Goal: Check status: Check status

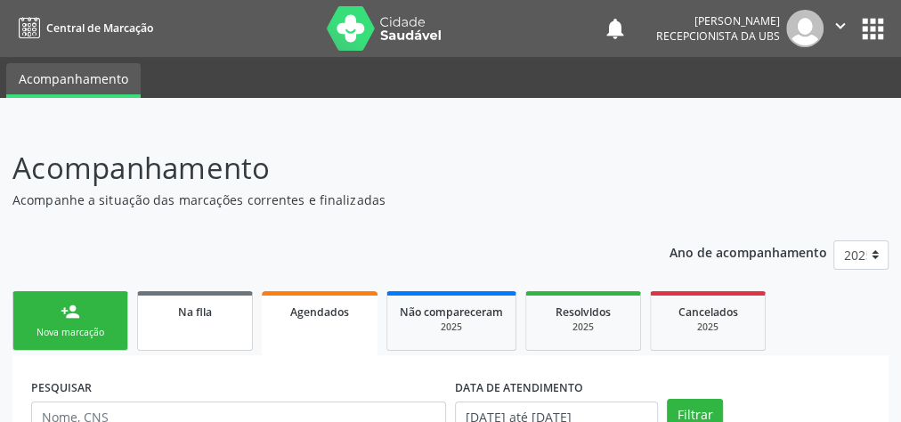
click at [185, 331] on link "Na fila" at bounding box center [195, 321] width 116 height 60
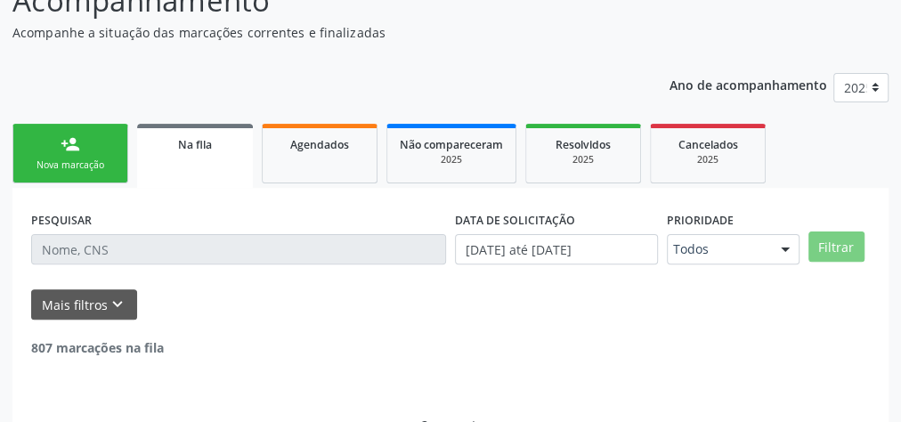
scroll to position [189, 0]
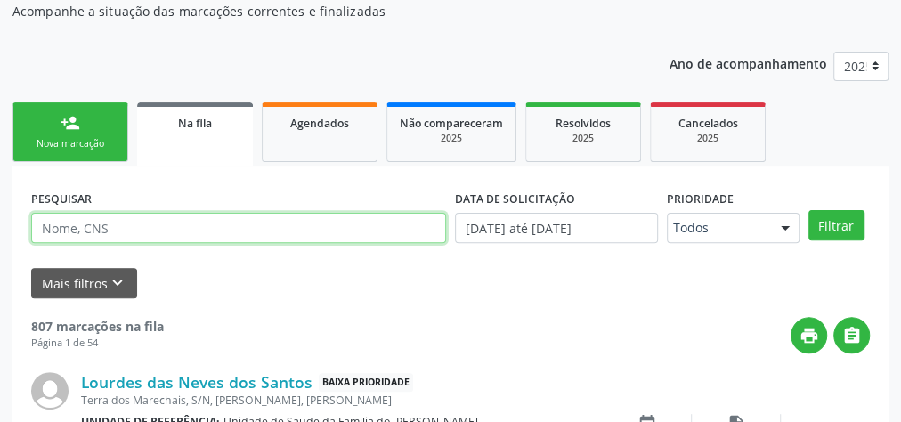
click at [111, 232] on input "text" at bounding box center [238, 228] width 415 height 30
type input "705004626828057"
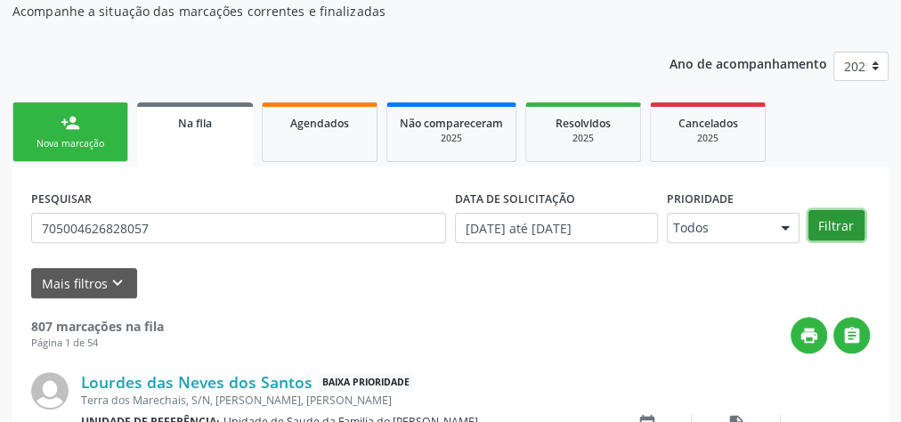
click at [835, 225] on button "Filtrar" at bounding box center [837, 225] width 56 height 30
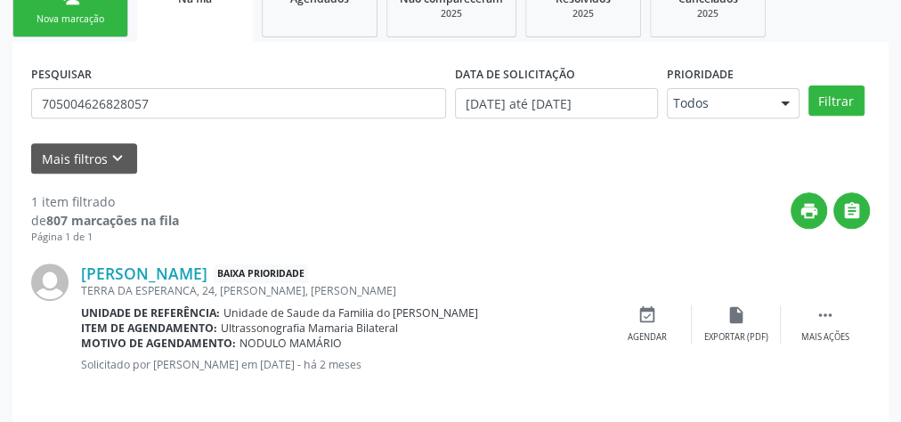
scroll to position [324, 0]
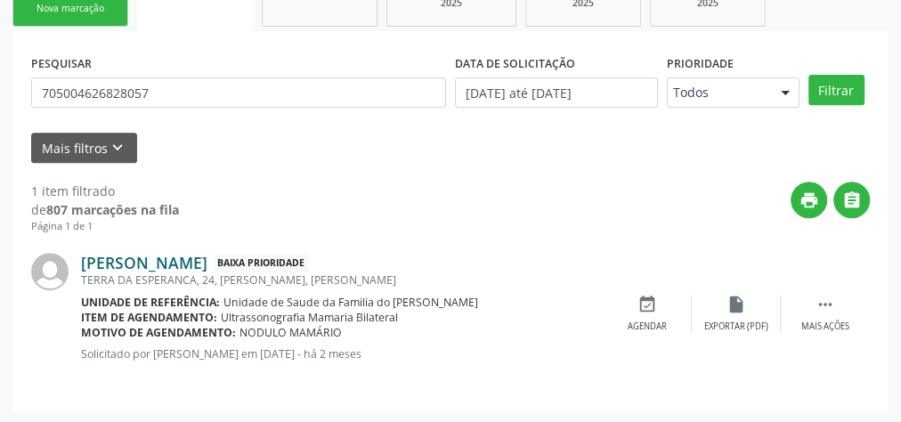
click at [169, 258] on link "Maria Josiane dos Santos" at bounding box center [144, 263] width 126 height 20
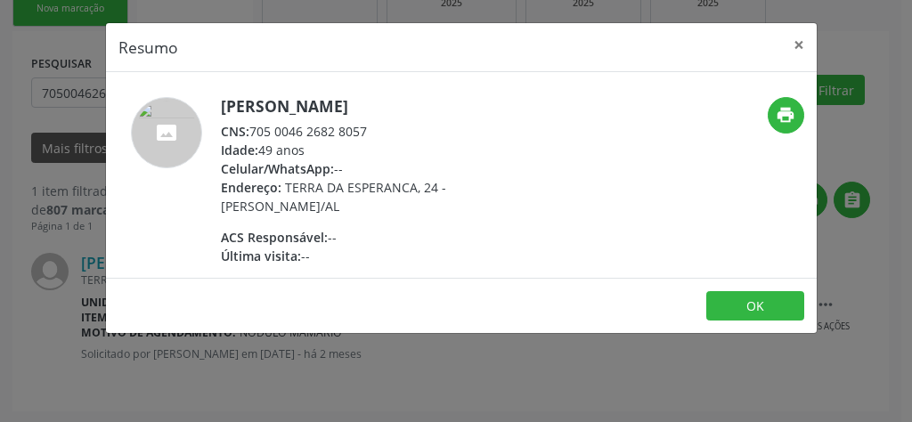
drag, startPoint x: 396, startPoint y: 128, endPoint x: 247, endPoint y: 126, distance: 149.7
click at [247, 126] on div "CNS: 705 0046 2682 8057" at bounding box center [394, 131] width 346 height 19
copy div "705 0046 2682 8057"
click at [796, 43] on button "×" at bounding box center [799, 45] width 36 height 44
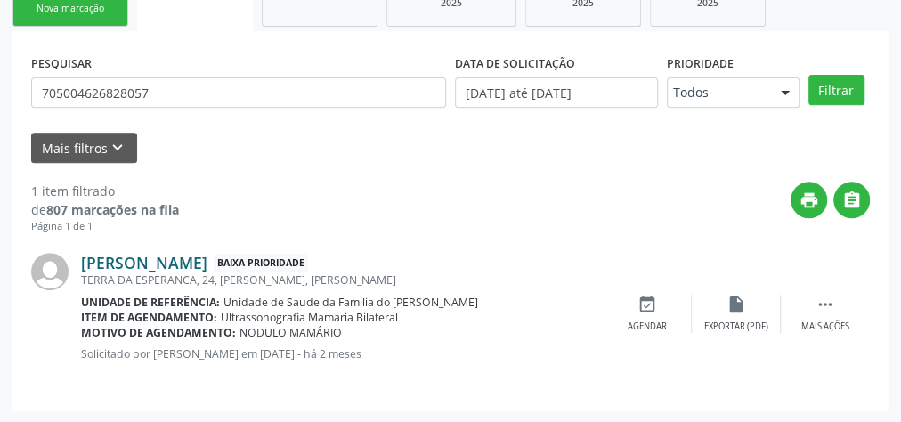
click at [188, 261] on link "Maria Josiane dos Santos" at bounding box center [144, 263] width 126 height 20
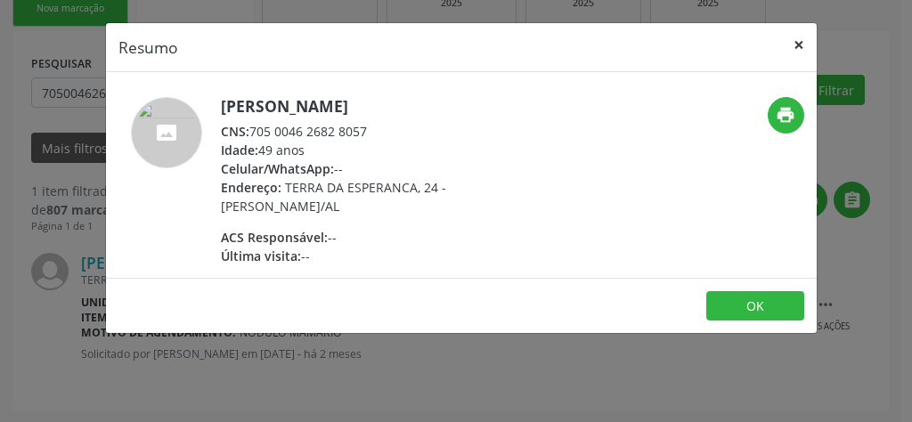
click at [794, 43] on button "×" at bounding box center [799, 45] width 36 height 44
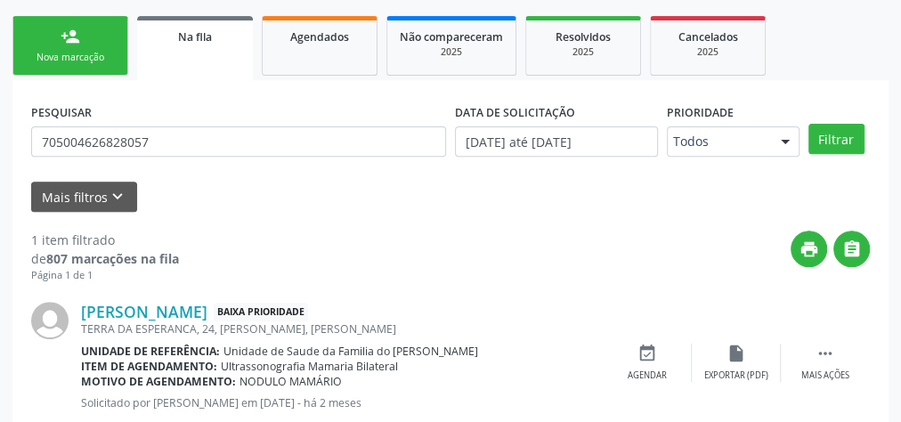
scroll to position [253, 0]
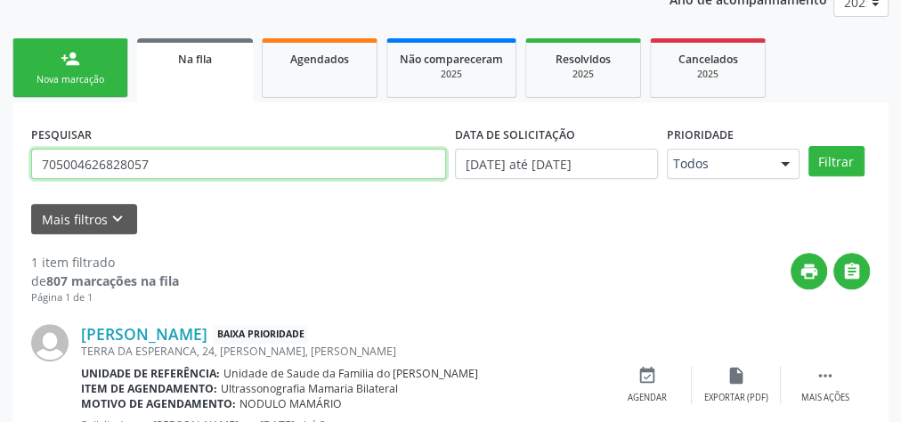
drag, startPoint x: 171, startPoint y: 164, endPoint x: 0, endPoint y: 159, distance: 171.1
click at [0, 162] on div "Acompanhamento Acompanhe a situação das marcações correntes e finalizadas Relat…" at bounding box center [450, 182] width 901 height 625
click at [149, 159] on input "text" at bounding box center [238, 164] width 415 height 30
type input "eunice"
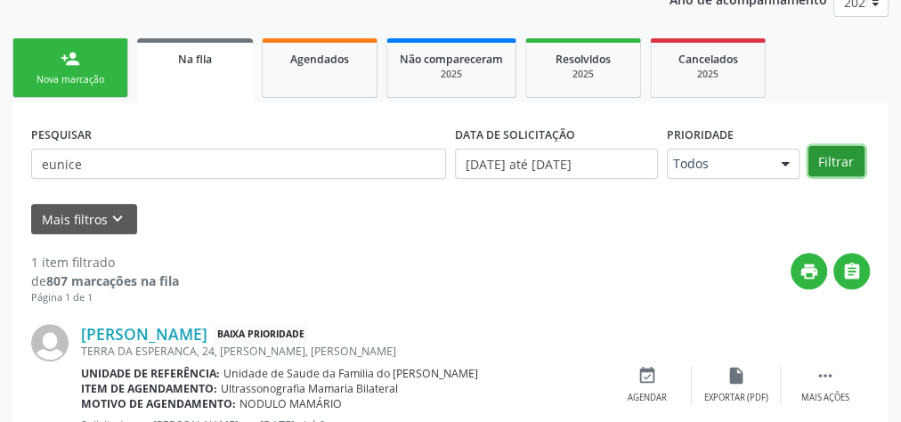
click at [846, 167] on button "Filtrar" at bounding box center [837, 161] width 56 height 30
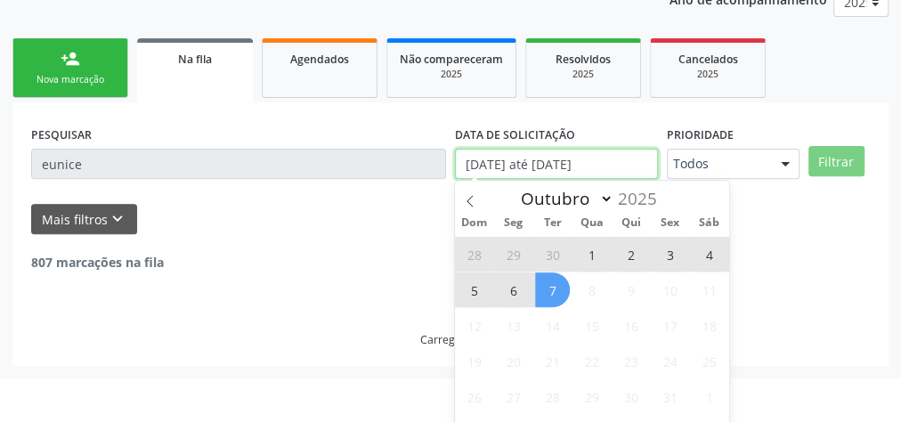
click at [470, 197] on icon at bounding box center [470, 201] width 6 height 12
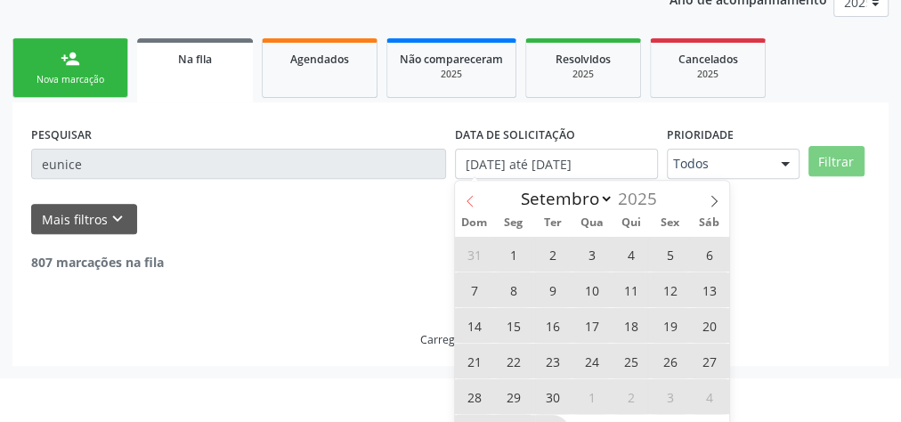
click at [470, 197] on icon at bounding box center [470, 201] width 6 height 12
select select "6"
click at [549, 291] on span "8" at bounding box center [552, 290] width 35 height 35
type input "08/07/2025"
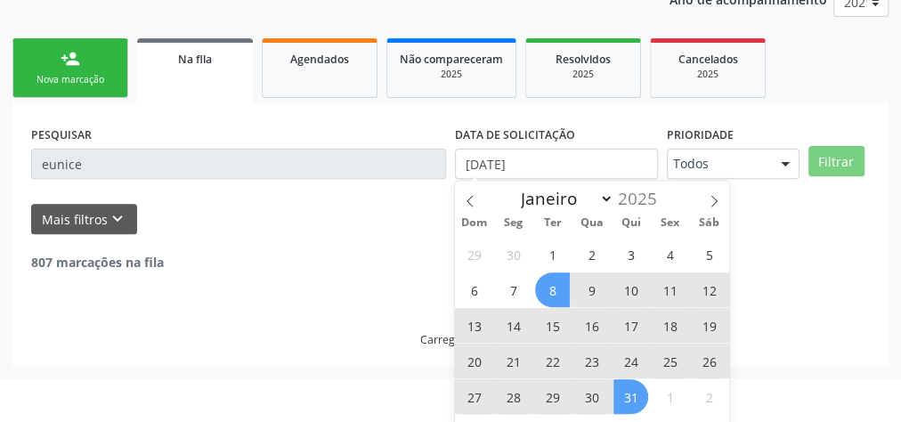
click at [638, 394] on span "31" at bounding box center [631, 396] width 35 height 35
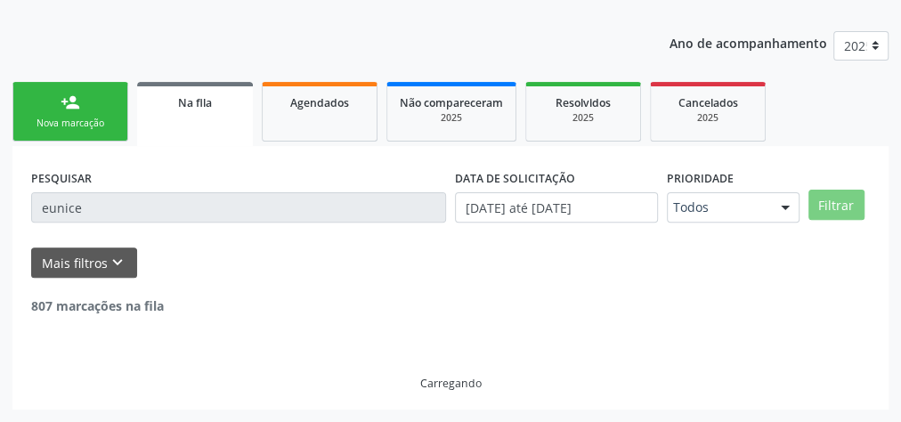
scroll to position [208, 0]
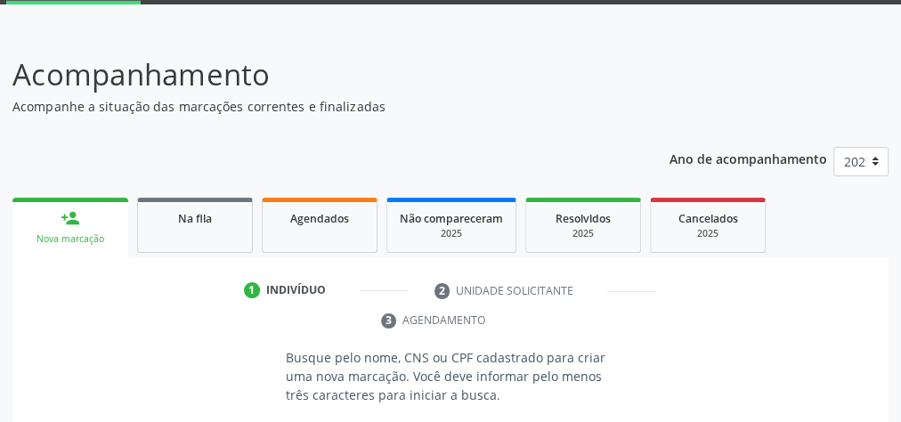
scroll to position [50, 0]
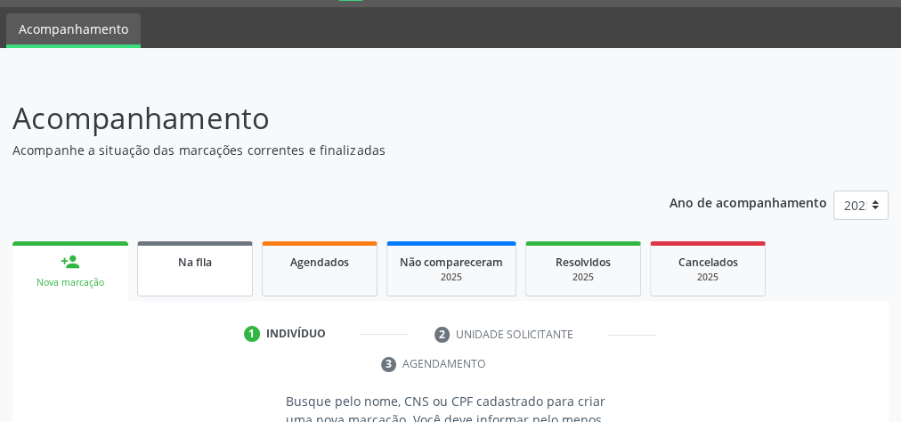
click at [187, 277] on link "Na fila" at bounding box center [195, 268] width 116 height 55
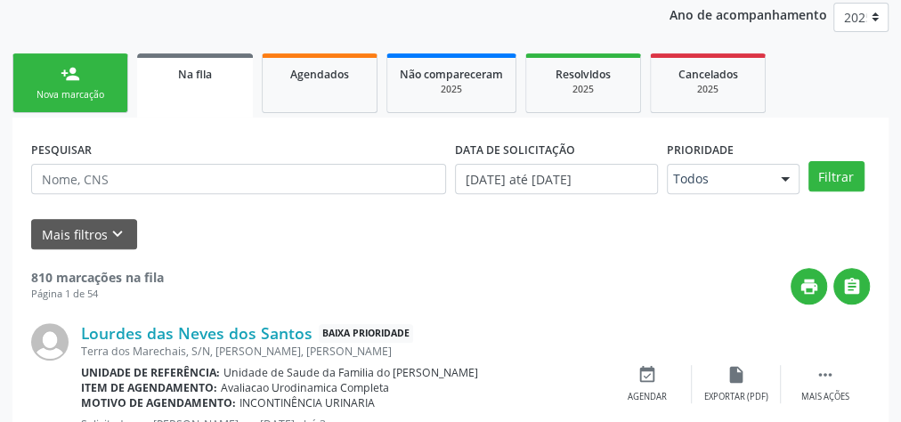
scroll to position [279, 0]
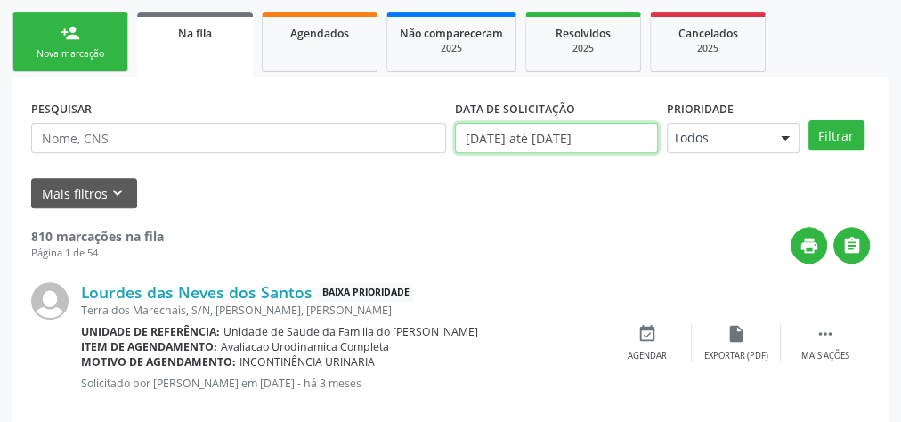
click at [582, 143] on input "[DATE] até [DATE]" at bounding box center [556, 138] width 203 height 30
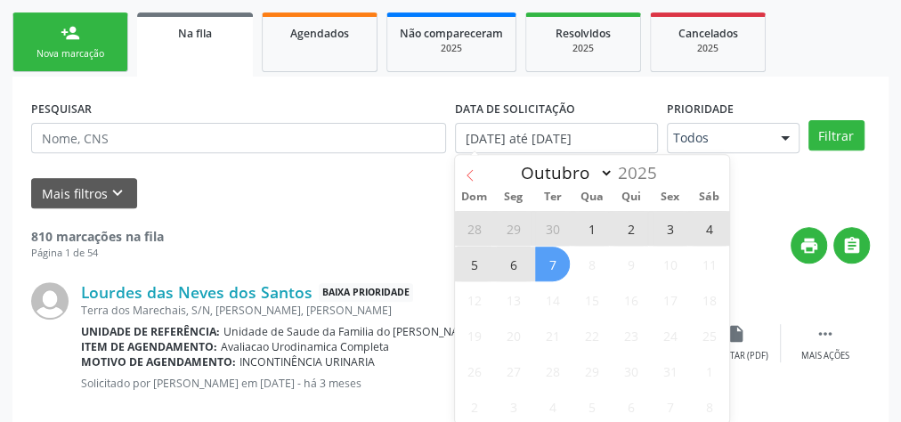
click at [467, 175] on icon at bounding box center [470, 175] width 6 height 12
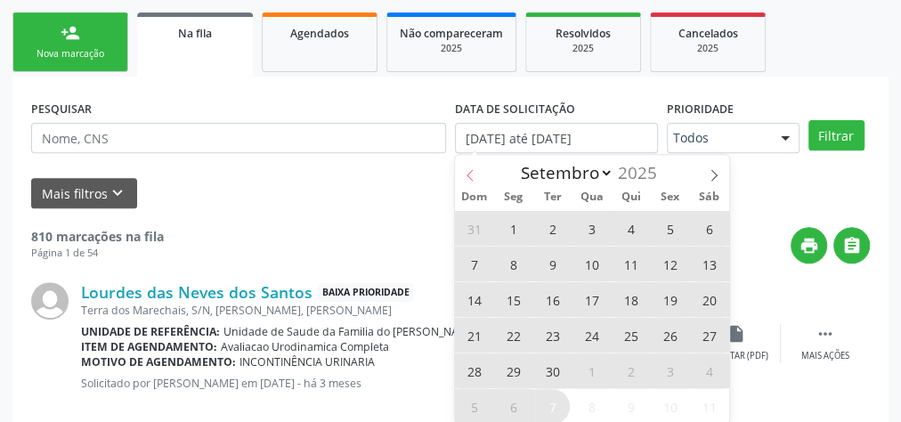
click at [467, 175] on icon at bounding box center [470, 175] width 6 height 12
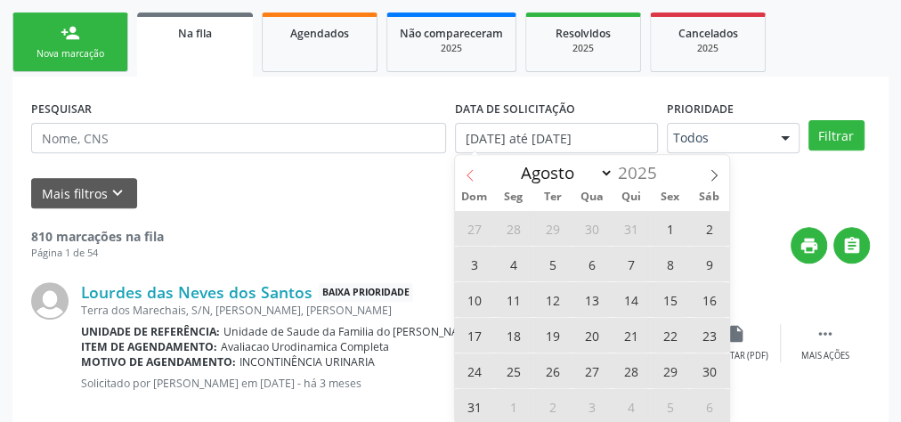
click at [479, 172] on span at bounding box center [470, 170] width 30 height 30
select select "6"
click at [584, 264] on span "9" at bounding box center [591, 264] width 35 height 35
type input "[DATE]"
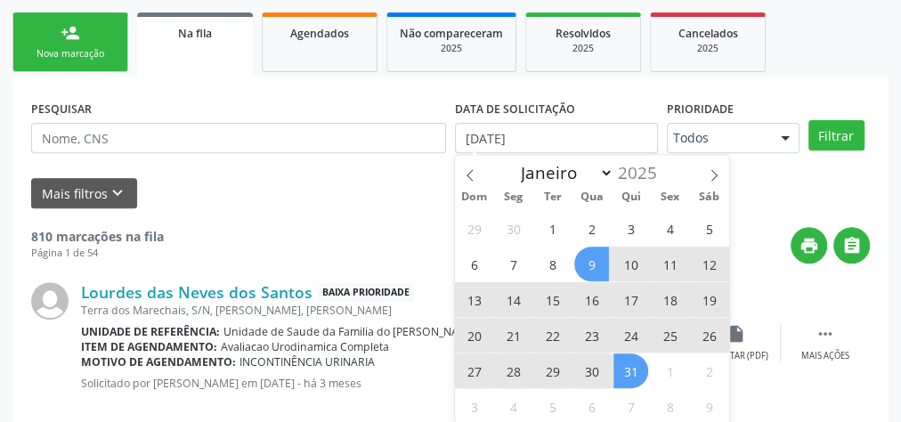
click at [634, 380] on span "31" at bounding box center [631, 371] width 35 height 35
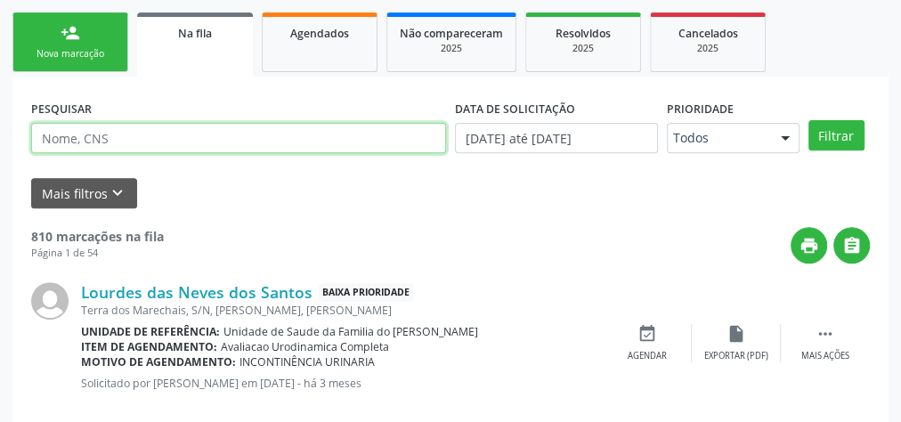
click at [186, 135] on input "text" at bounding box center [238, 138] width 415 height 30
type input "eunice"
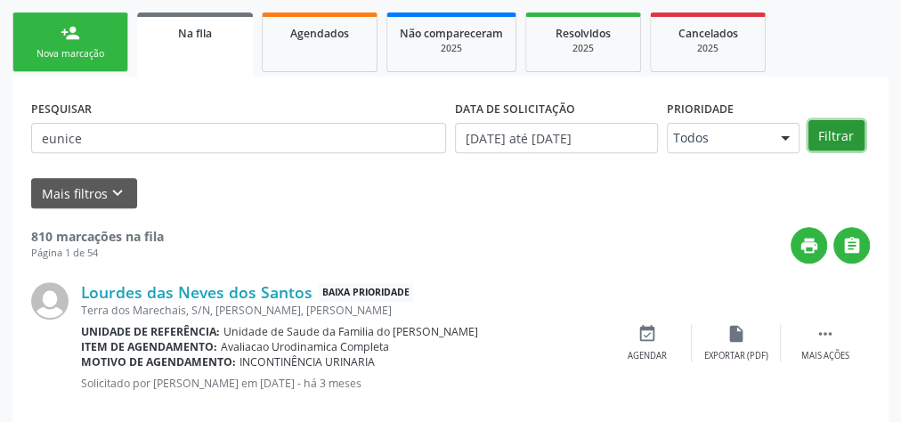
click at [828, 135] on button "Filtrar" at bounding box center [837, 135] width 56 height 30
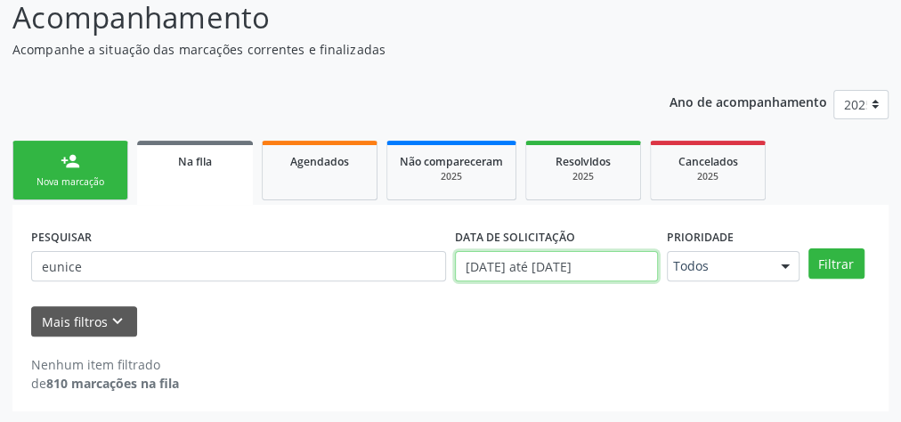
scroll to position [261, 0]
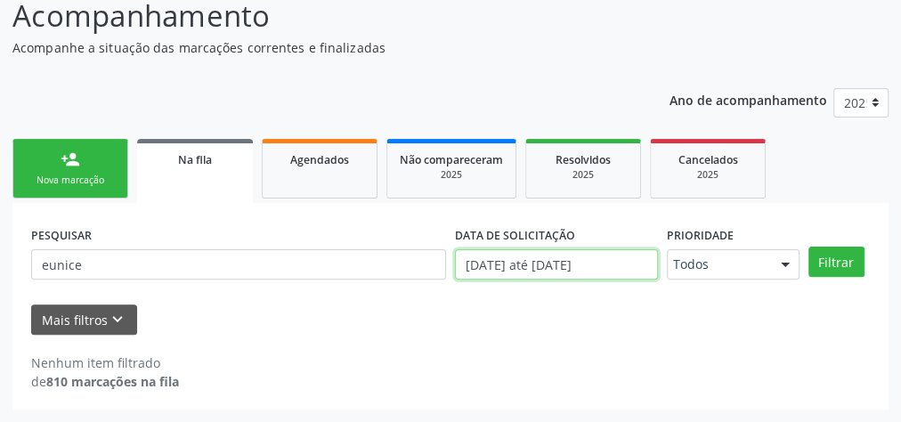
click at [590, 265] on body "Central de Marcação notifications [PERSON_NAME] Recepcionista da UBS  Configur…" at bounding box center [450, 59] width 901 height 422
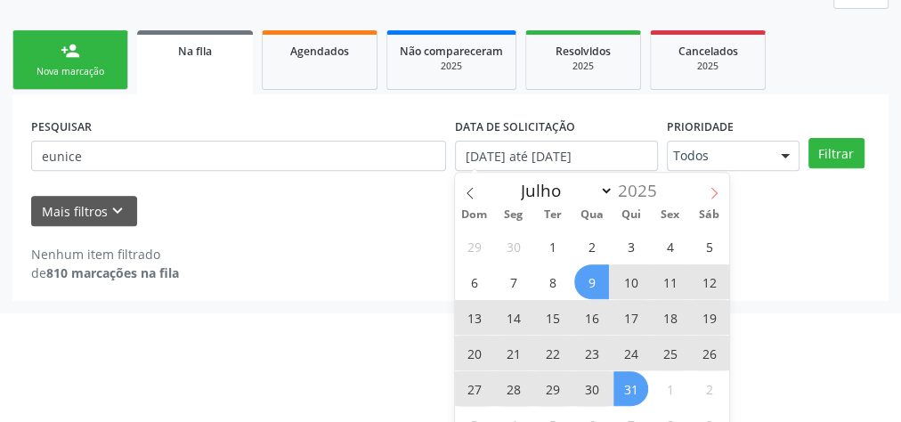
click at [706, 194] on span at bounding box center [714, 188] width 30 height 30
select select "7"
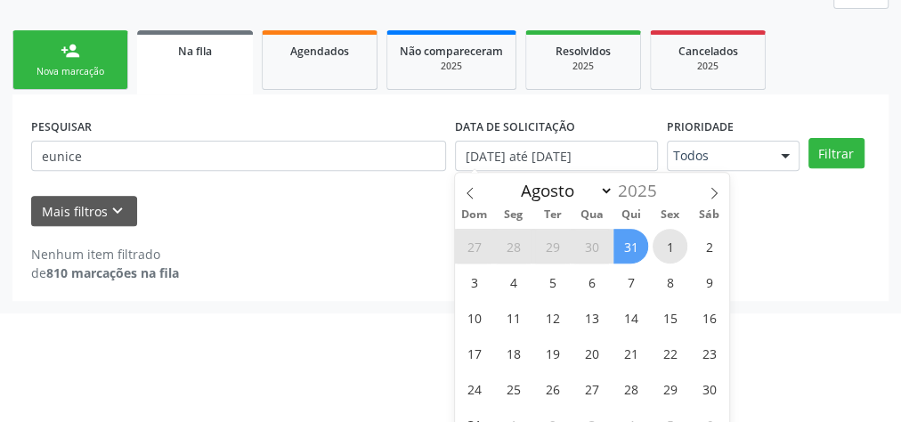
click at [658, 236] on span "1" at bounding box center [670, 246] width 35 height 35
type input "[DATE]"
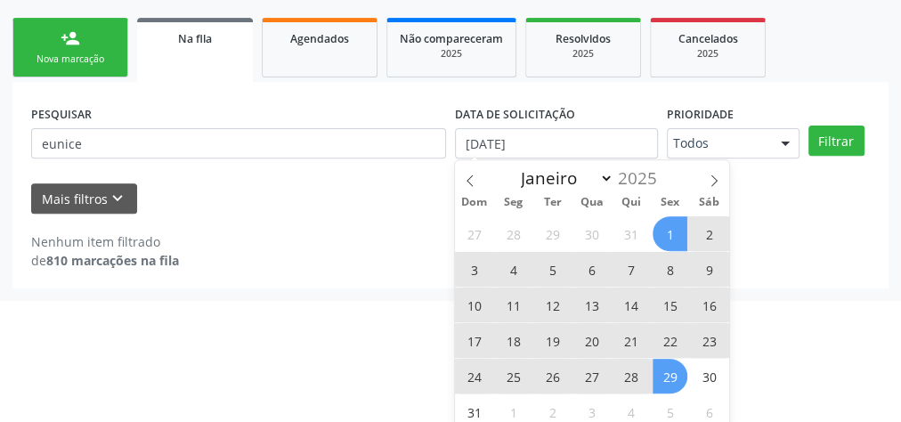
scroll to position [280, 0]
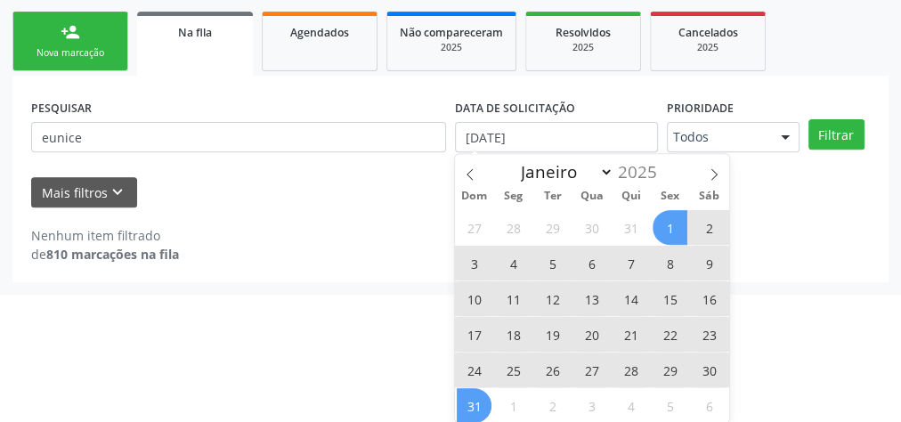
click at [485, 396] on span "31" at bounding box center [474, 405] width 35 height 35
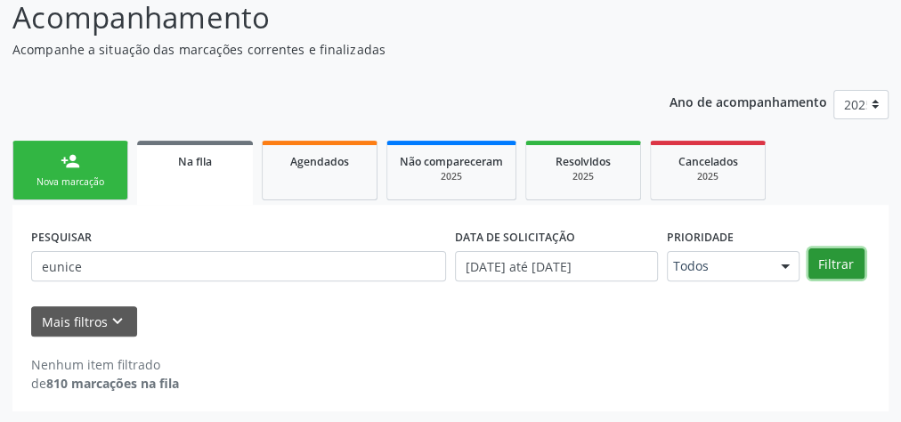
click at [832, 265] on button "Filtrar" at bounding box center [837, 263] width 56 height 30
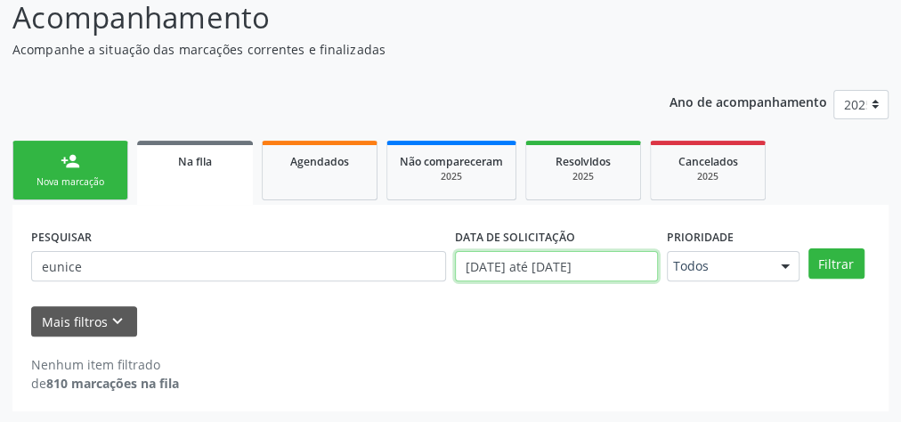
click at [558, 273] on input "[DATE] até [DATE]" at bounding box center [556, 266] width 203 height 30
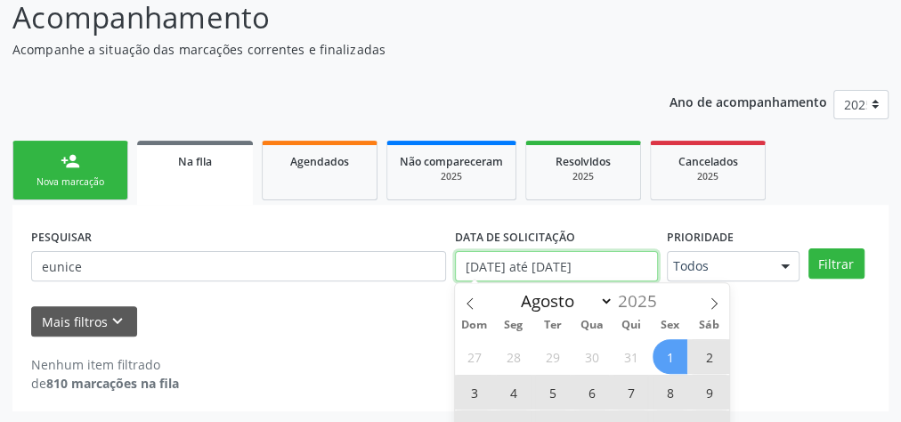
scroll to position [280, 0]
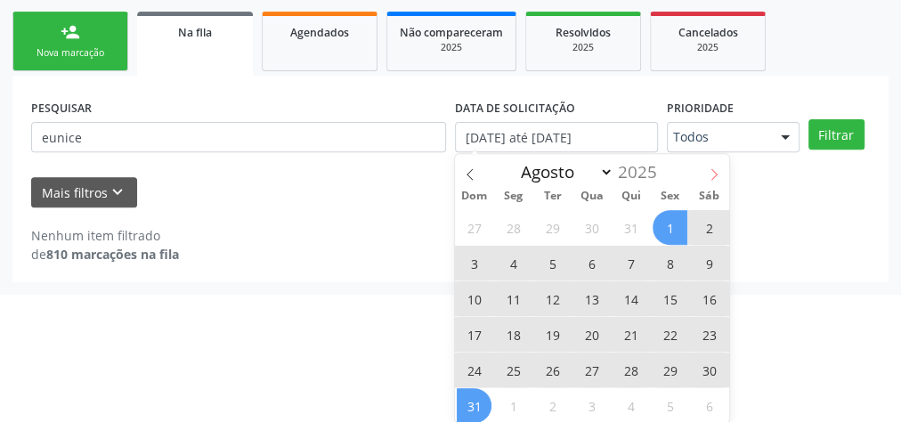
click at [713, 178] on icon at bounding box center [714, 174] width 12 height 12
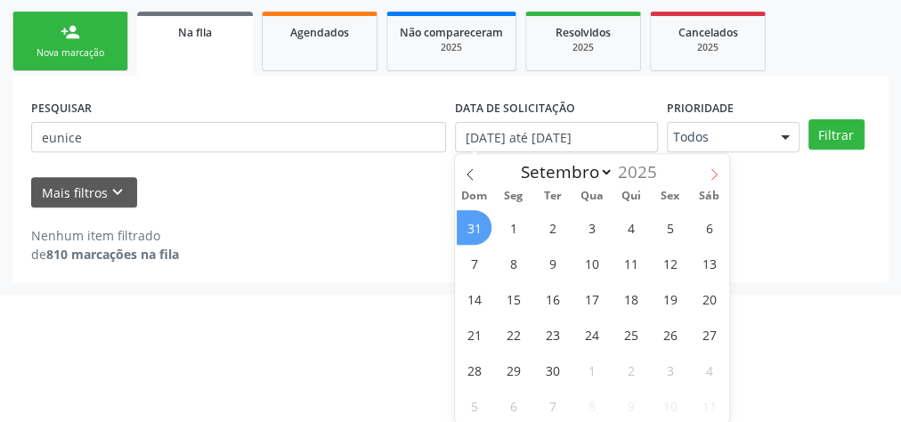
click at [713, 178] on icon at bounding box center [714, 174] width 12 height 12
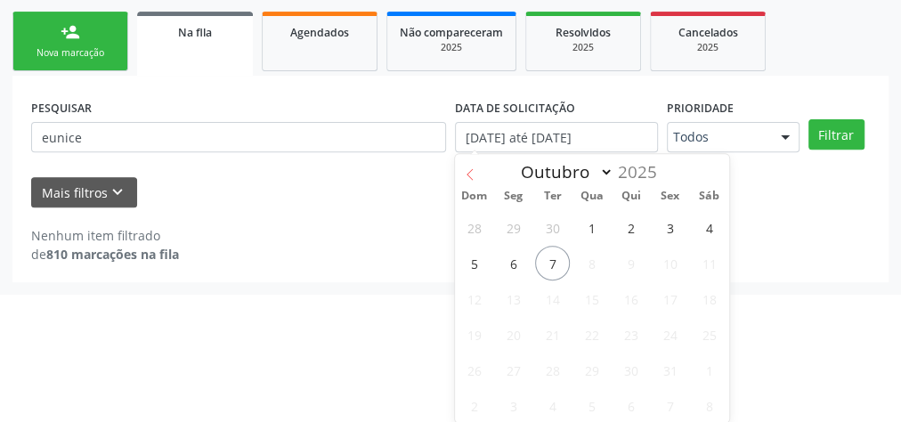
click at [471, 172] on icon at bounding box center [470, 174] width 12 height 12
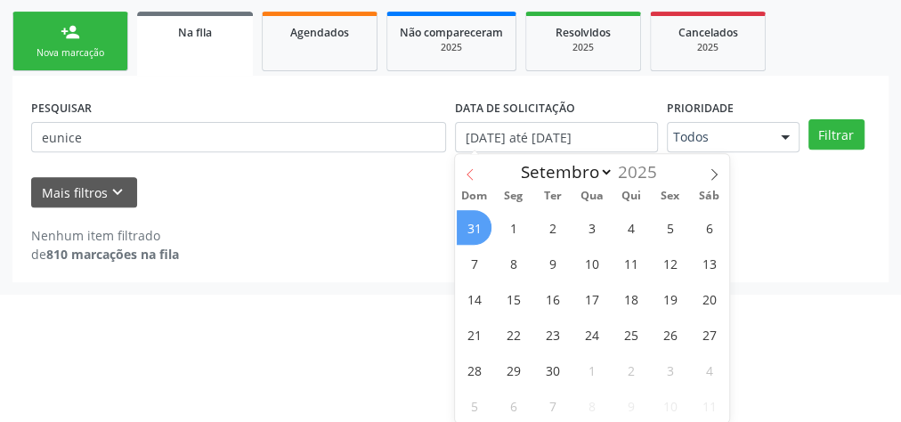
click at [471, 172] on icon at bounding box center [470, 174] width 12 height 12
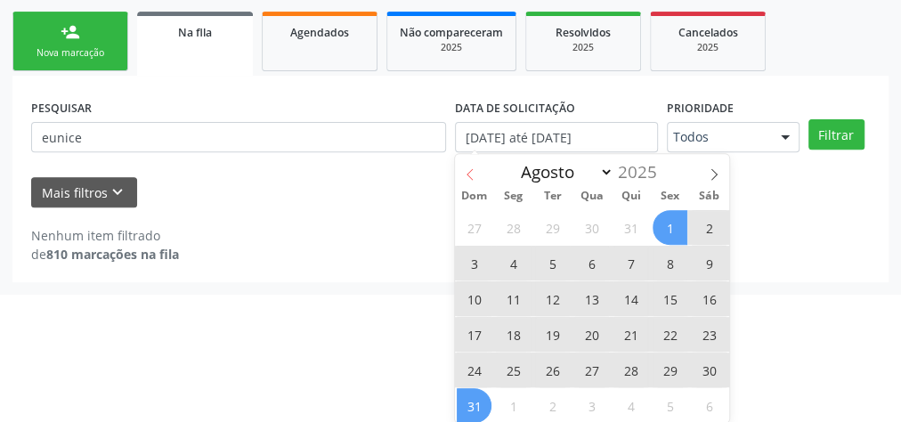
click at [471, 172] on icon at bounding box center [470, 174] width 12 height 12
select select "6"
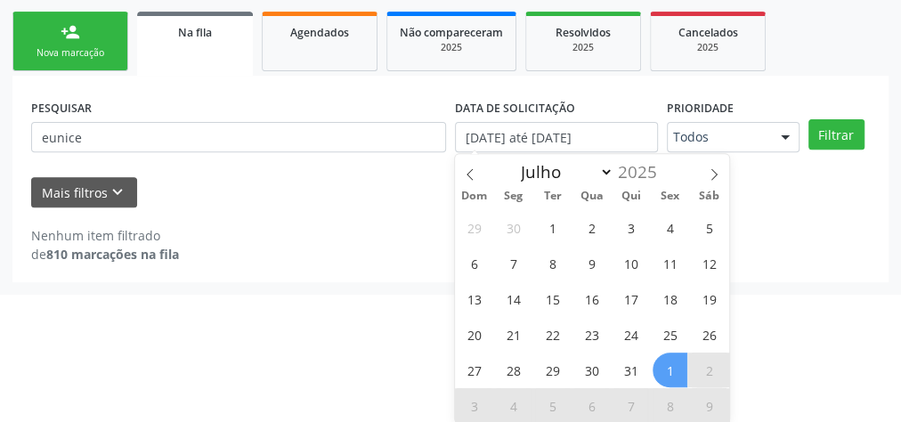
click at [579, 243] on div "29 30 1 2 3 4 5 6 7 8 9 10 11 12 13 14 15 16 17 18 19 20 21 22 23 24 25 26 27 2…" at bounding box center [592, 316] width 274 height 214
click at [583, 255] on span "9" at bounding box center [591, 263] width 35 height 35
type input "[DATE]"
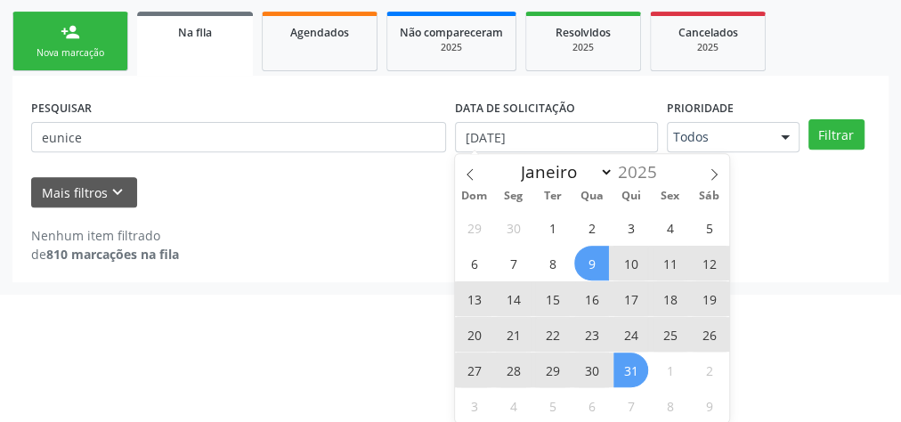
click at [621, 371] on span "31" at bounding box center [631, 370] width 35 height 35
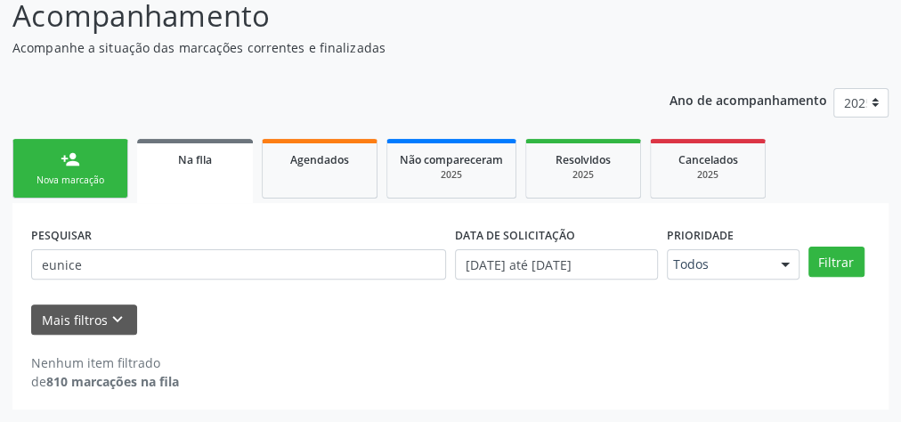
scroll to position [151, 0]
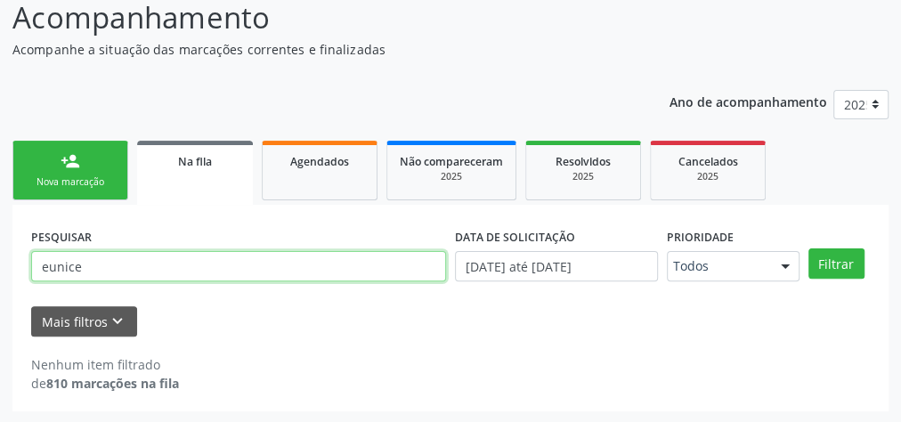
drag, startPoint x: 124, startPoint y: 267, endPoint x: 0, endPoint y: 262, distance: 123.9
click at [0, 262] on div "Acompanhamento Acompanhe a situação das marcações correntes e finalizadas Relat…" at bounding box center [450, 198] width 901 height 452
paste input "700200431886124"
type input "700200431886124"
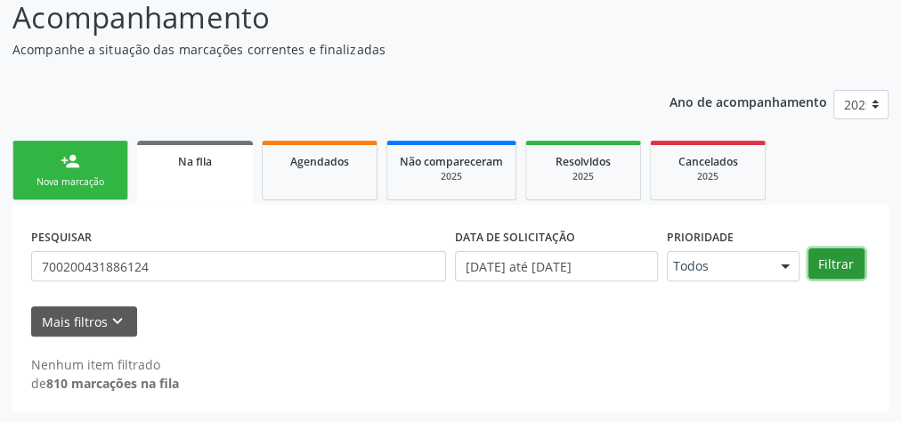
click at [829, 257] on button "Filtrar" at bounding box center [837, 263] width 56 height 30
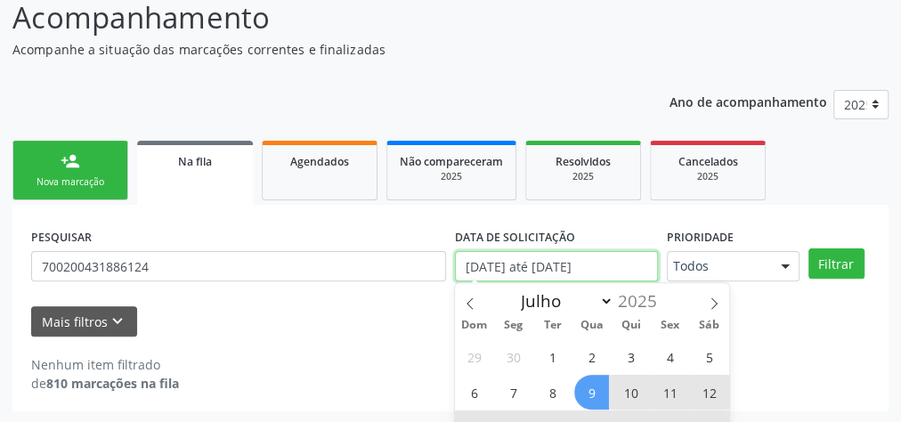
click at [558, 269] on input "[DATE] até [DATE]" at bounding box center [556, 266] width 203 height 30
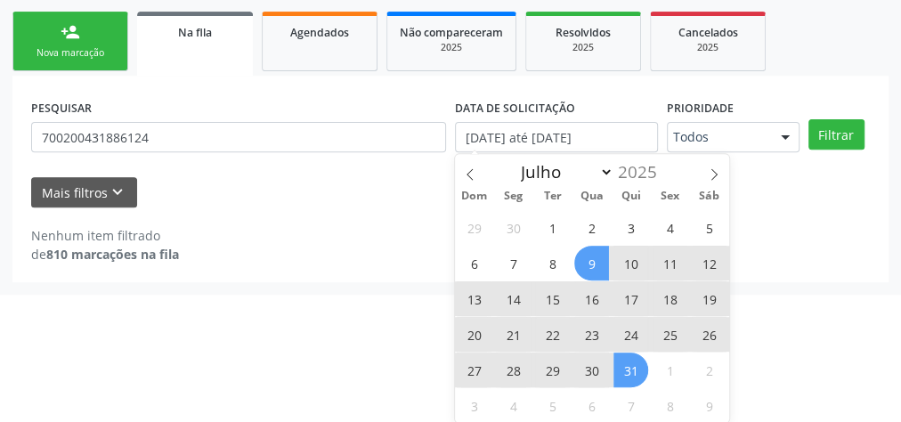
click at [585, 256] on span "9" at bounding box center [591, 263] width 35 height 35
type input "[DATE]"
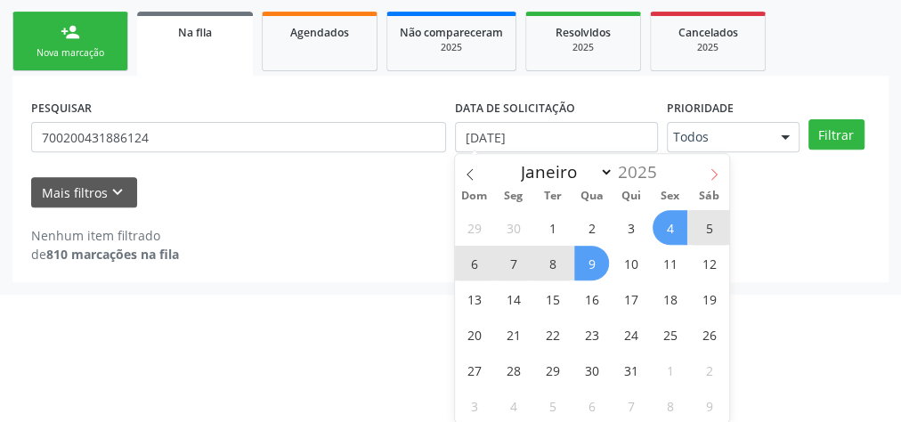
click at [706, 173] on span at bounding box center [714, 169] width 30 height 30
select select "7"
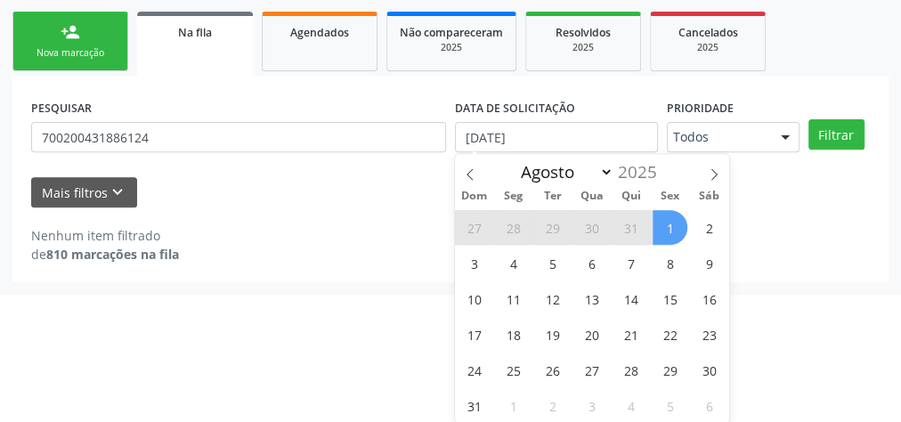
click at [659, 219] on span "1" at bounding box center [670, 227] width 35 height 35
select select "7"
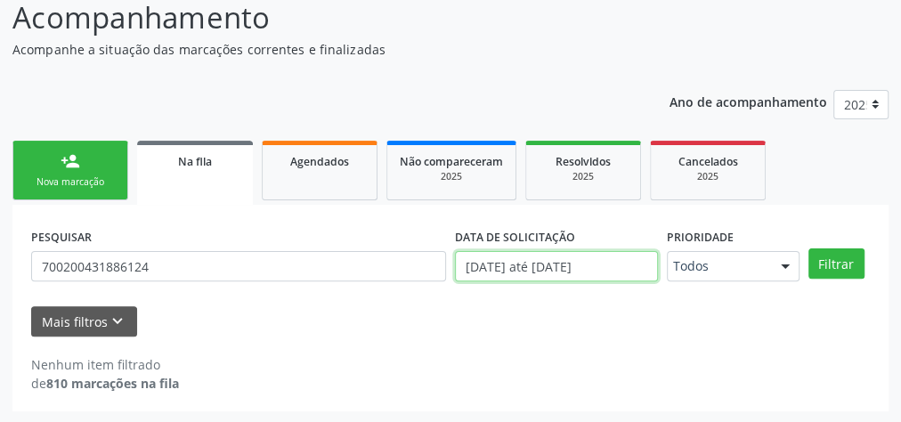
scroll to position [261, 0]
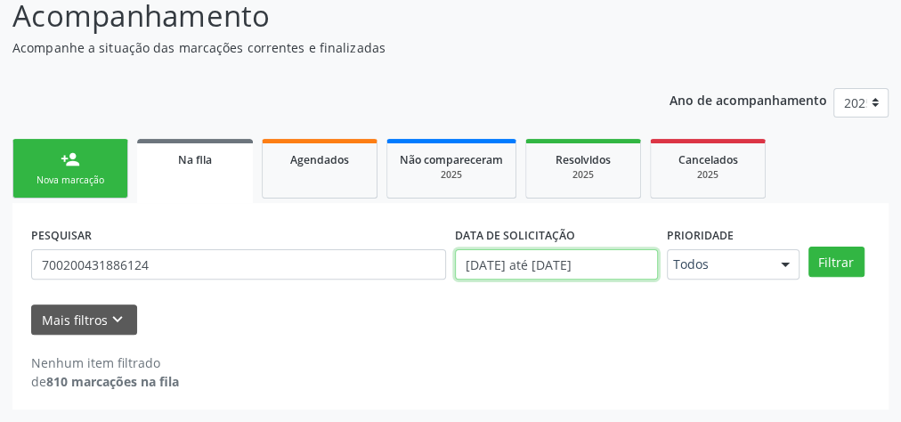
click at [591, 270] on body "Central de Marcação notifications [PERSON_NAME] Recepcionista da UBS  Configur…" at bounding box center [450, 59] width 901 height 422
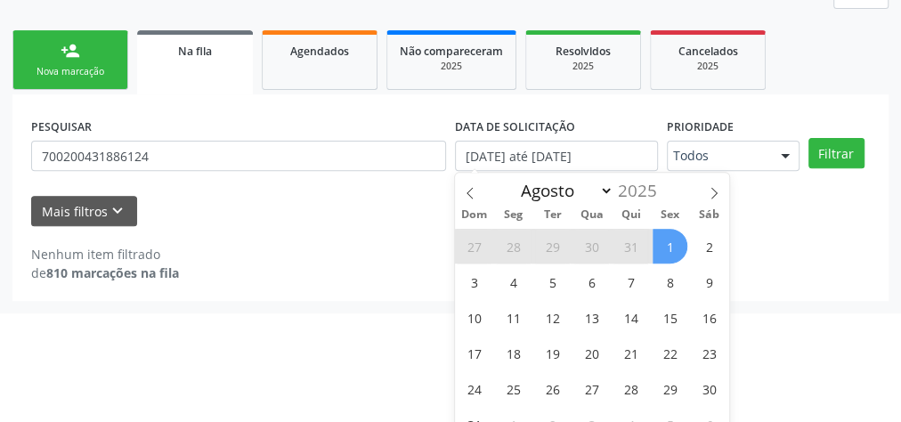
click at [672, 246] on span "1" at bounding box center [670, 246] width 35 height 35
type input "[DATE]"
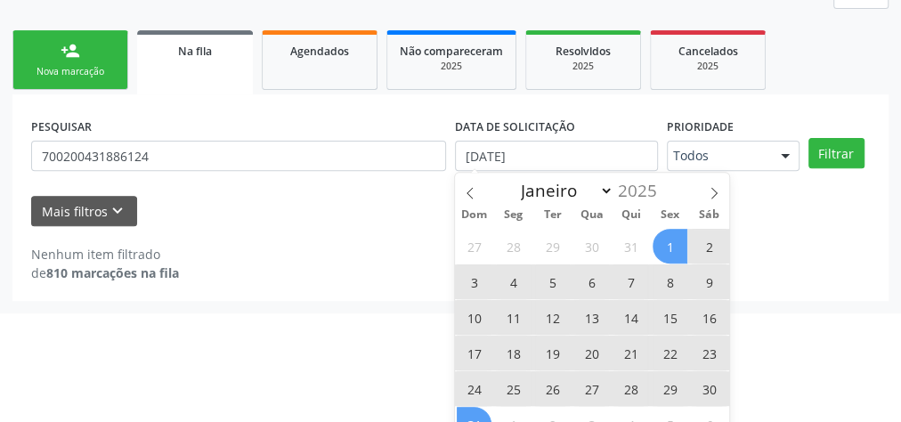
click at [482, 418] on span "31" at bounding box center [474, 424] width 35 height 35
select select "7"
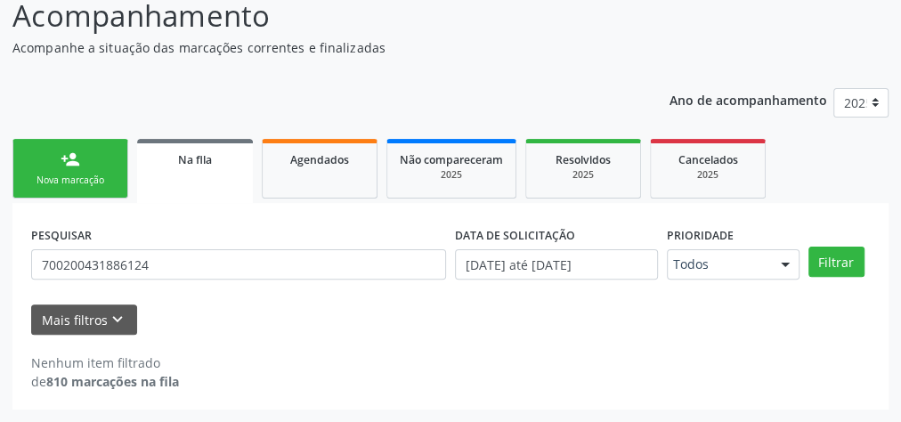
scroll to position [151, 0]
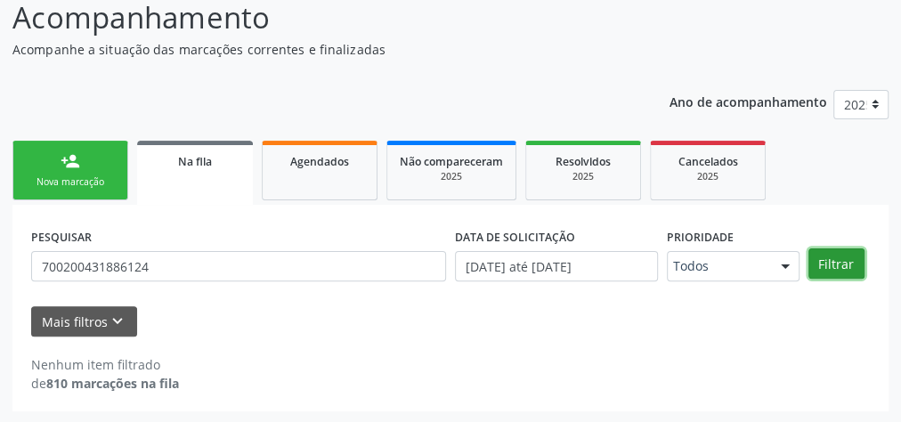
click at [824, 261] on button "Filtrar" at bounding box center [837, 263] width 56 height 30
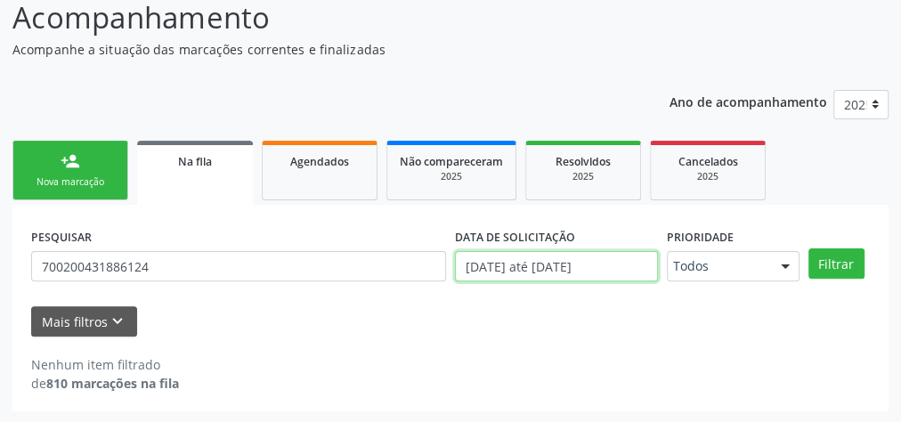
click at [611, 260] on input "[DATE] até [DATE]" at bounding box center [556, 266] width 203 height 30
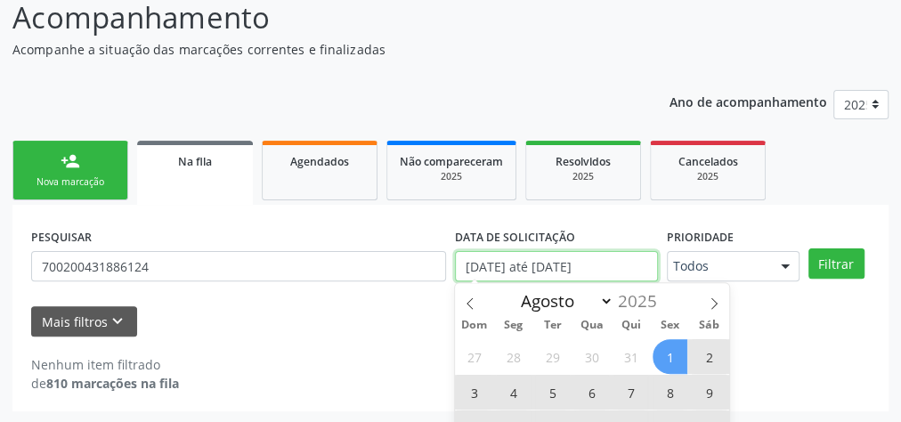
scroll to position [280, 0]
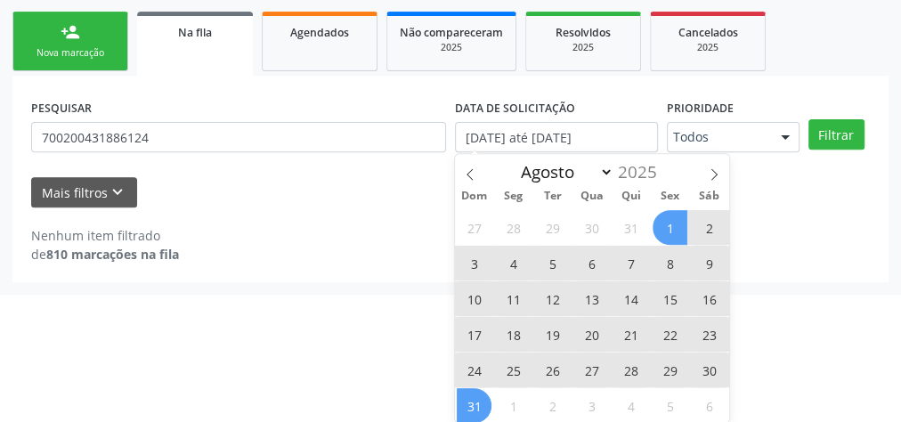
click at [668, 225] on span "1" at bounding box center [670, 227] width 35 height 35
type input "[DATE]"
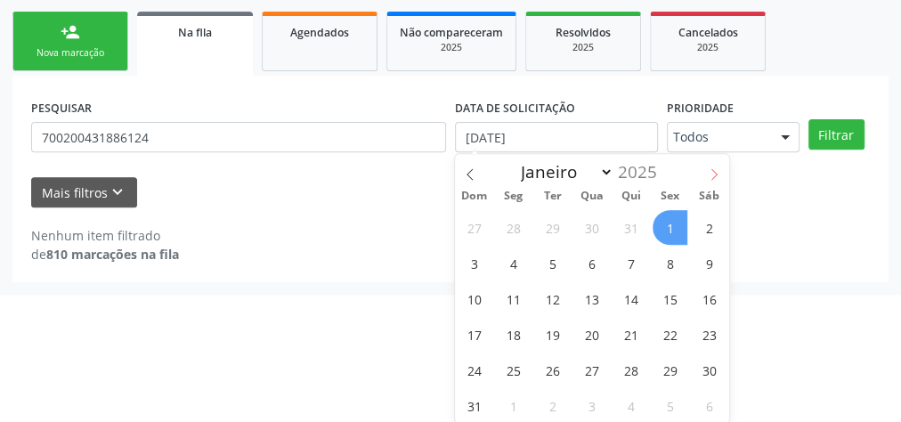
click at [715, 178] on icon at bounding box center [714, 174] width 12 height 12
select select "8"
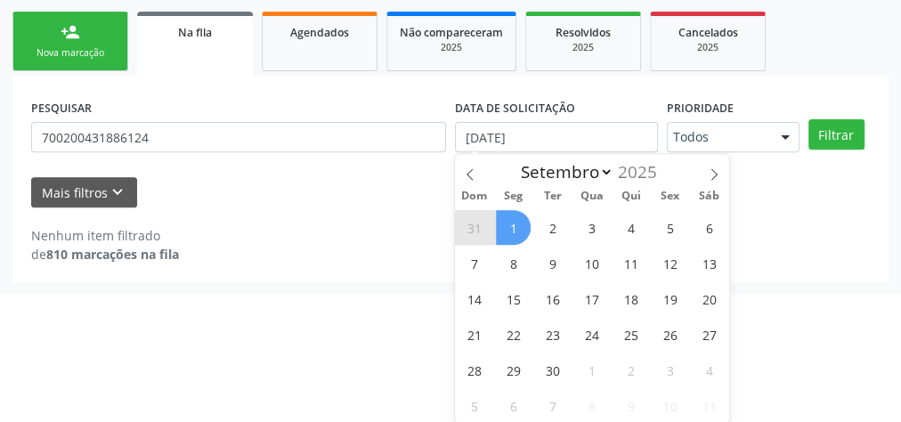
click at [506, 212] on span "1" at bounding box center [513, 227] width 35 height 35
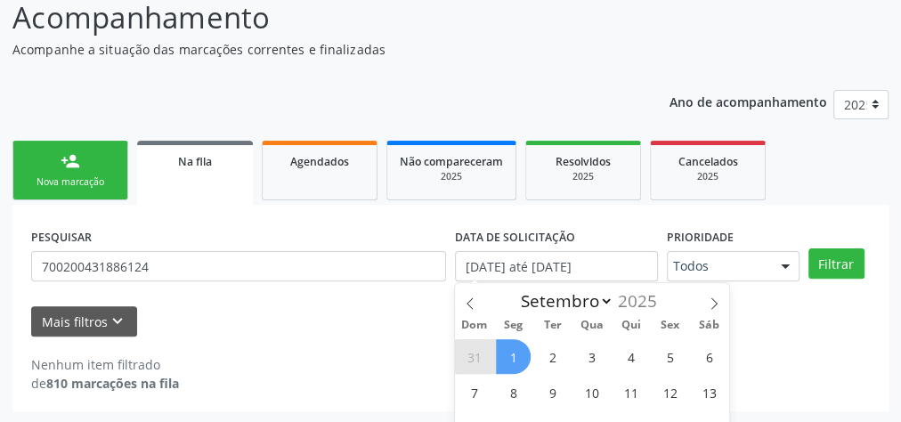
select select "8"
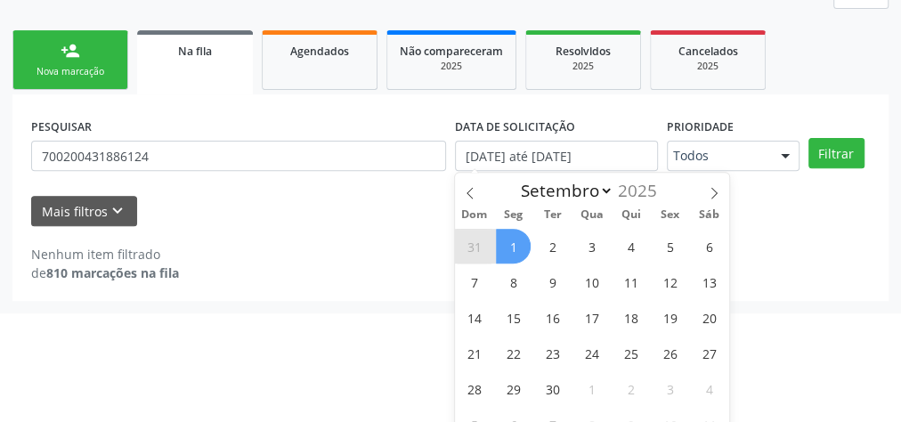
click at [516, 242] on span "1" at bounding box center [513, 246] width 35 height 35
type input "[DATE]"
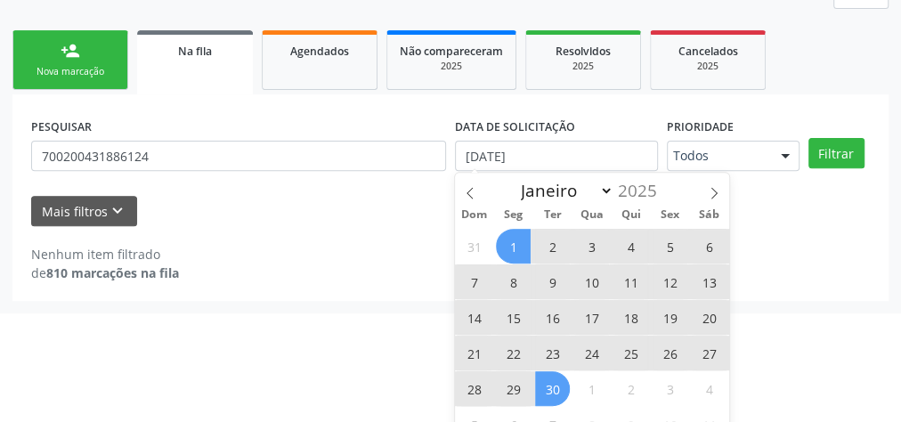
click at [555, 379] on span "30" at bounding box center [552, 388] width 35 height 35
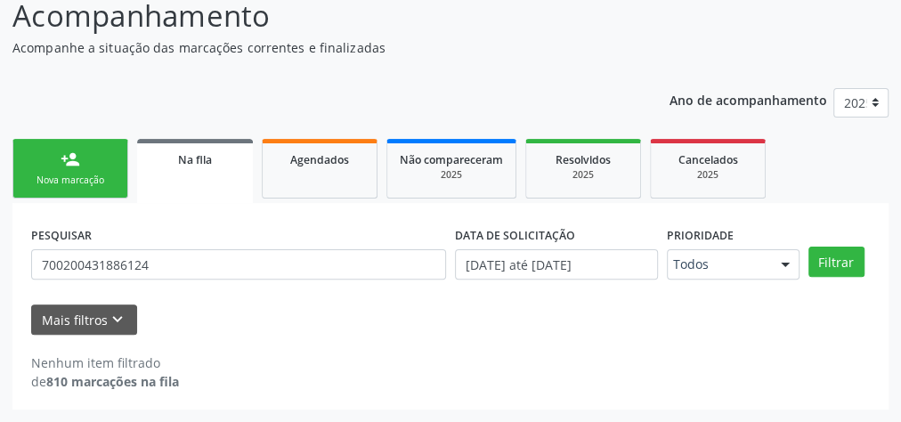
scroll to position [151, 0]
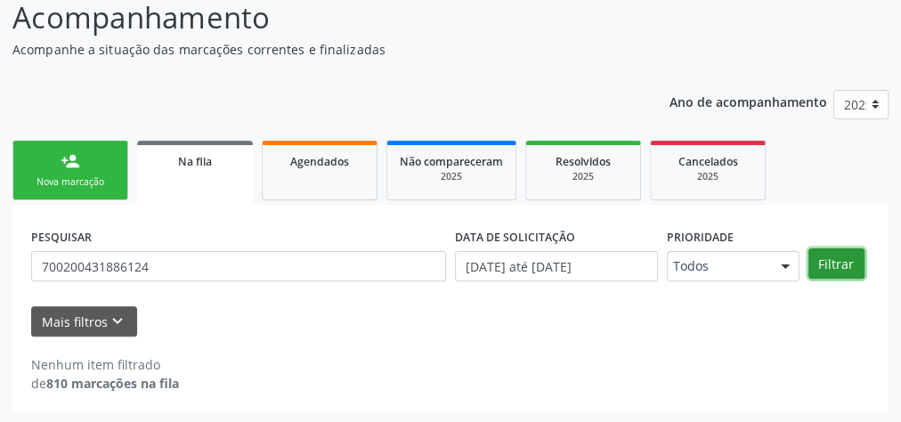
click at [839, 260] on button "Filtrar" at bounding box center [837, 263] width 56 height 30
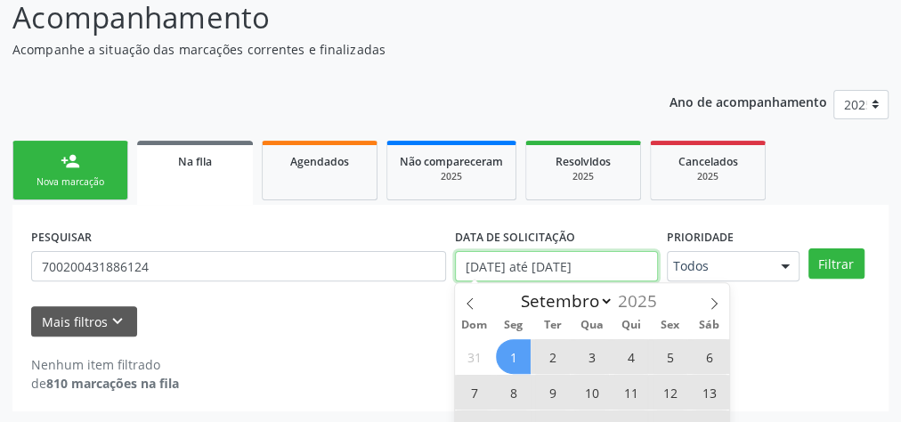
click at [563, 271] on input "[DATE] até [DATE]" at bounding box center [556, 266] width 203 height 30
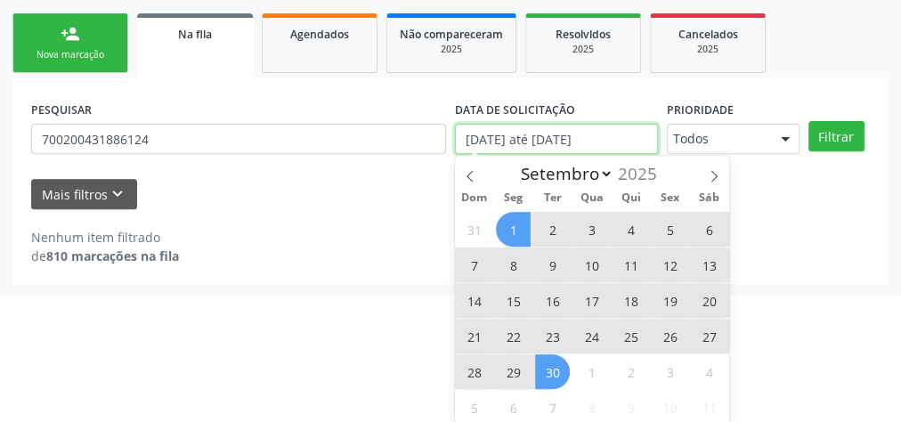
scroll to position [280, 0]
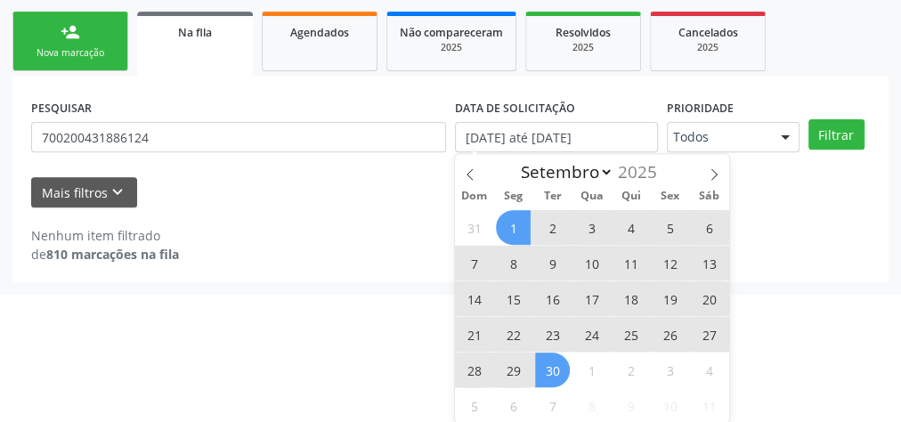
click at [513, 216] on span "1" at bounding box center [513, 227] width 35 height 35
type input "[DATE]"
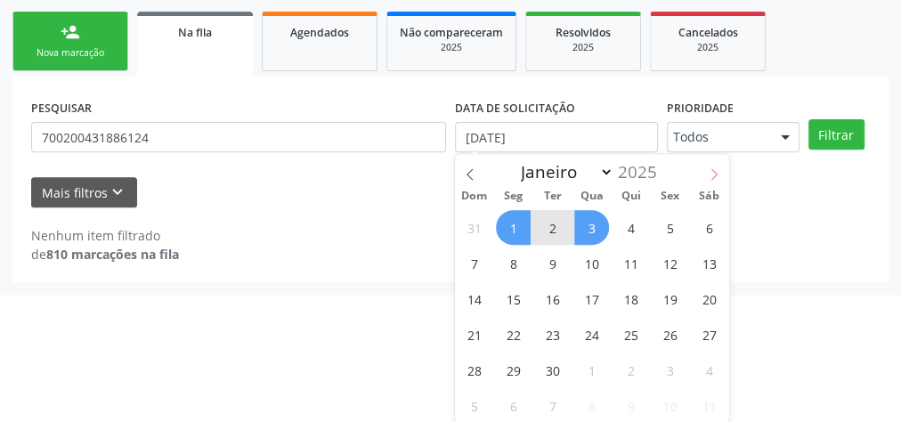
click at [713, 168] on icon at bounding box center [714, 174] width 12 height 12
select select "9"
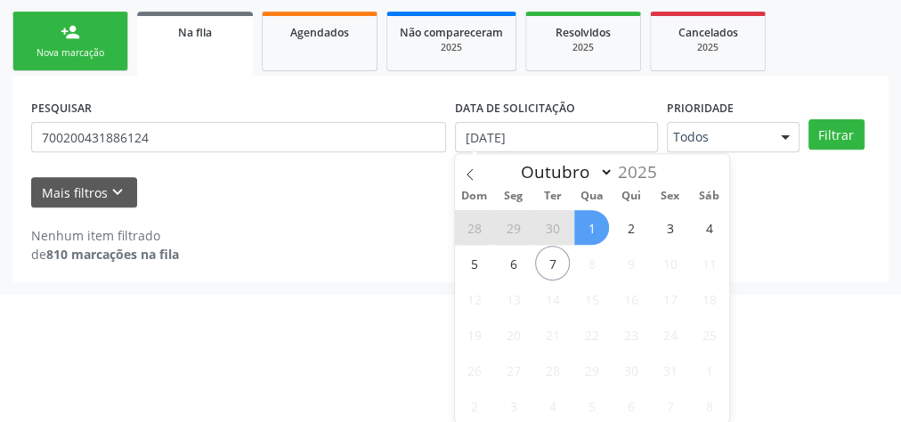
click at [597, 217] on span "1" at bounding box center [591, 227] width 35 height 35
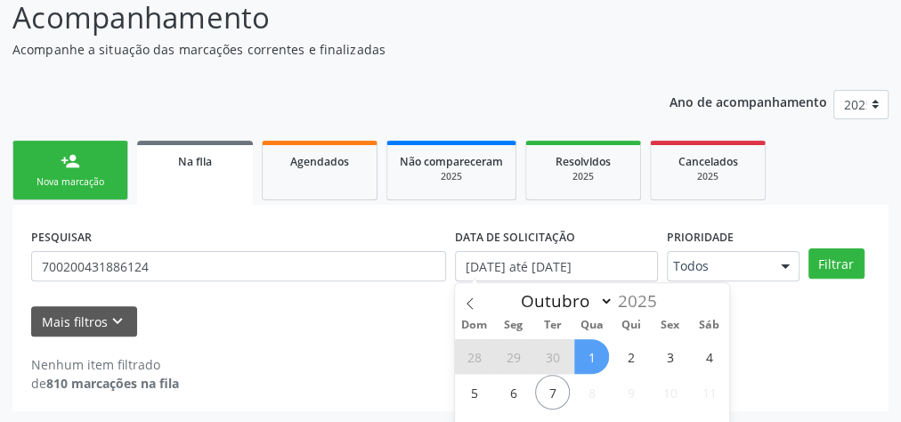
select select "9"
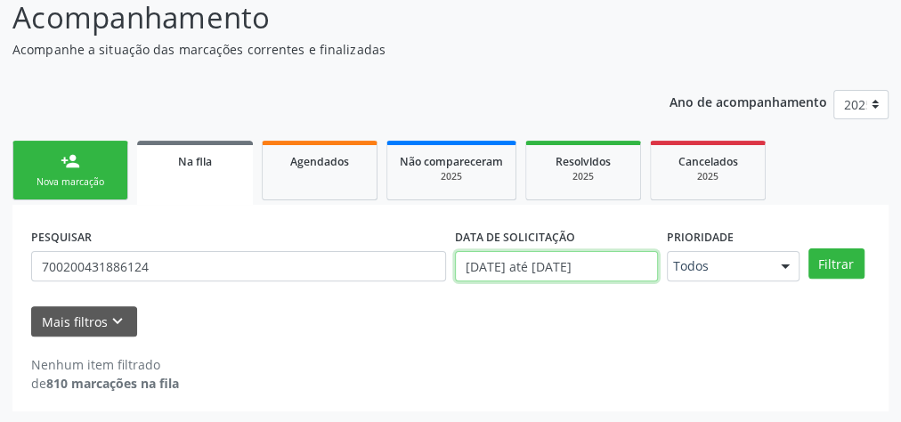
scroll to position [261, 0]
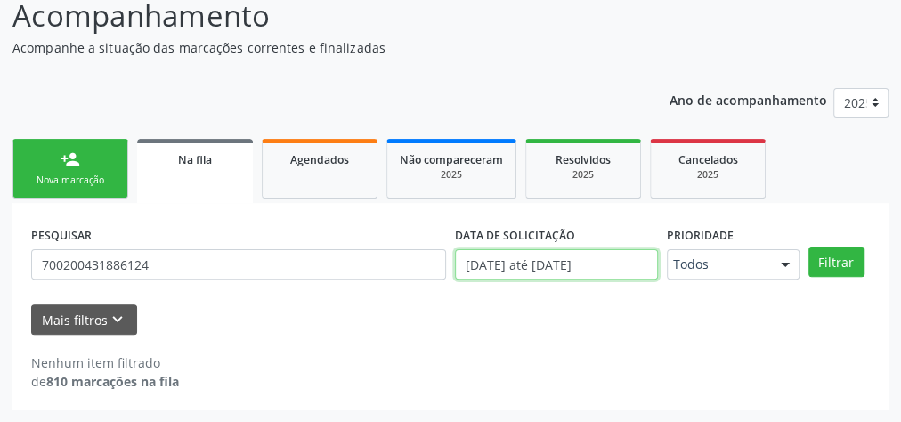
click at [598, 263] on body "Central de Marcação notifications [PERSON_NAME] Recepcionista da UBS  Configur…" at bounding box center [450, 59] width 901 height 422
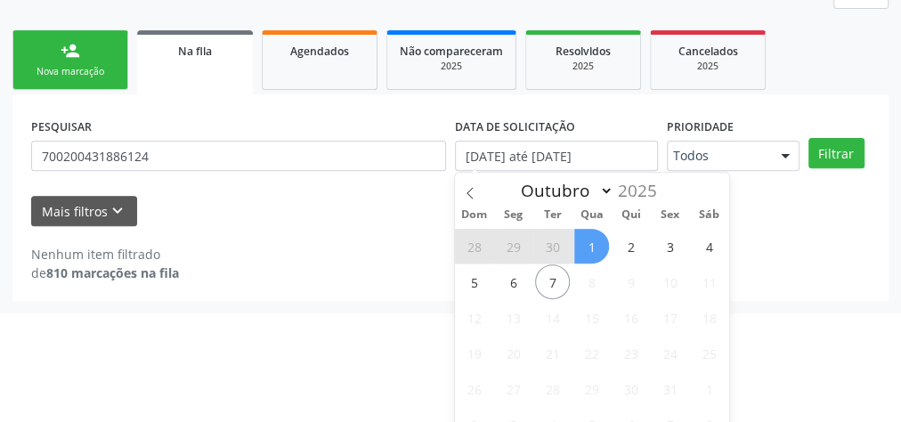
click at [596, 240] on span "1" at bounding box center [591, 246] width 35 height 35
type input "01/10/2025"
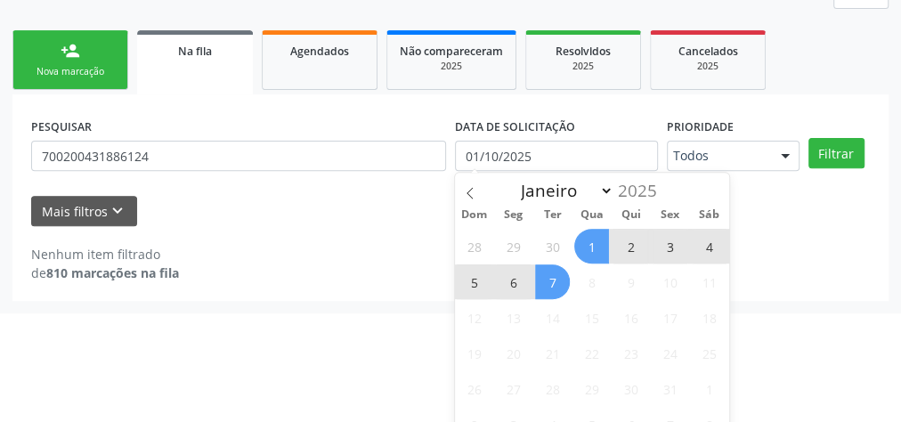
click at [562, 282] on span "7" at bounding box center [552, 282] width 35 height 35
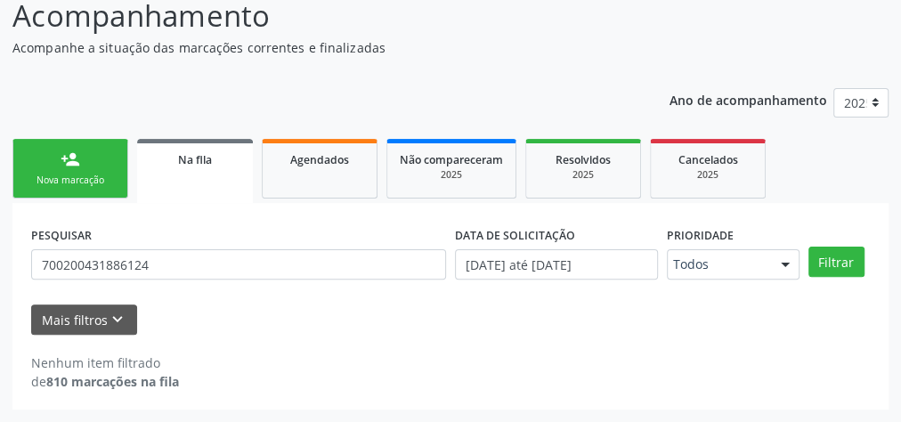
scroll to position [151, 0]
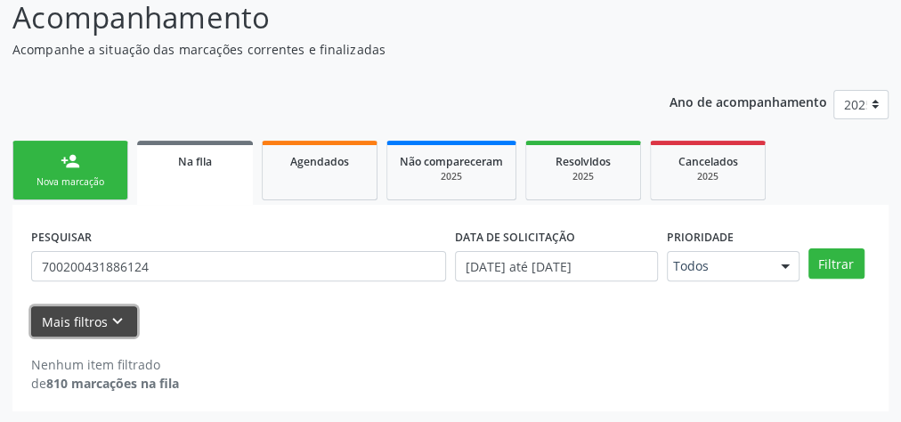
click at [83, 323] on button "Mais filtros keyboard_arrow_down" at bounding box center [84, 321] width 106 height 31
